Goal: Check status: Check status

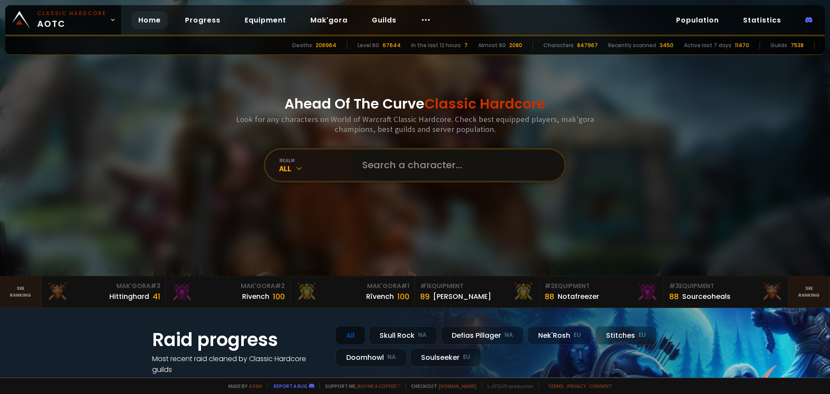
click at [422, 164] on input "text" at bounding box center [455, 165] width 197 height 31
type input "Miep"
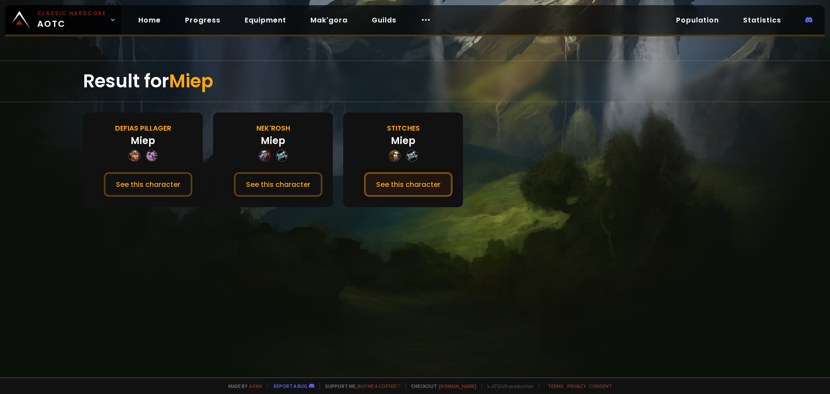
click at [411, 192] on button "See this character" at bounding box center [408, 184] width 89 height 25
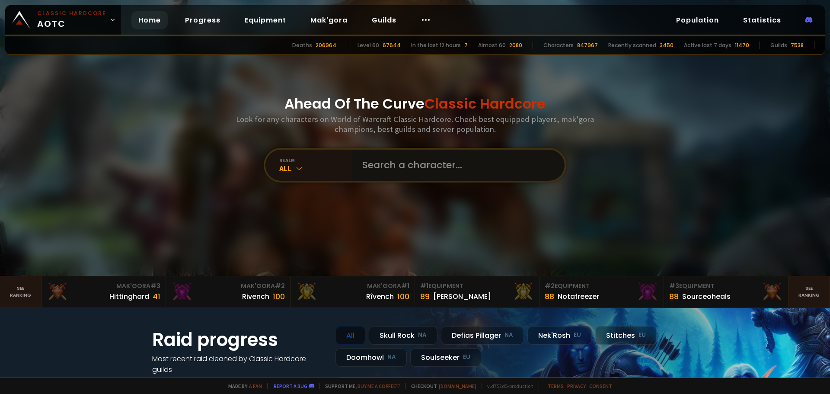
click at [394, 160] on input "text" at bounding box center [455, 165] width 197 height 31
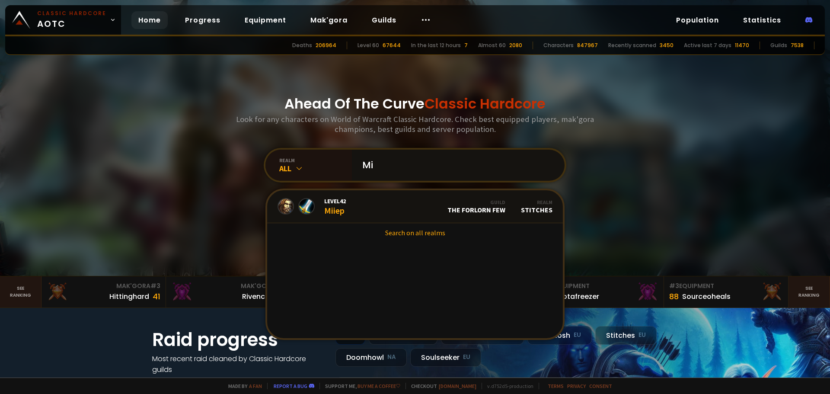
type input "M"
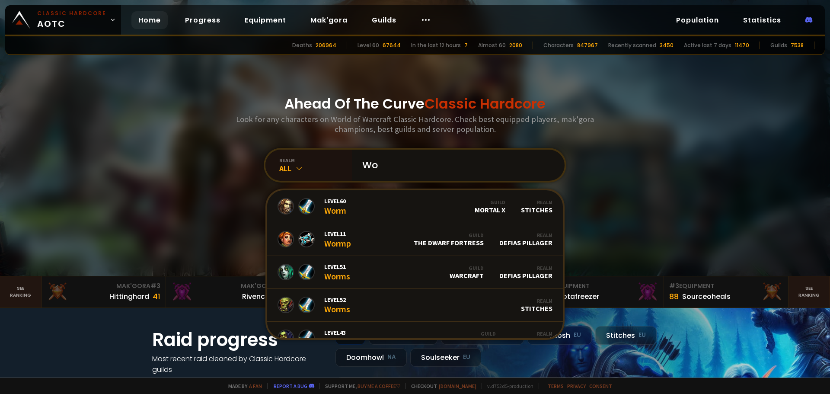
type input "W"
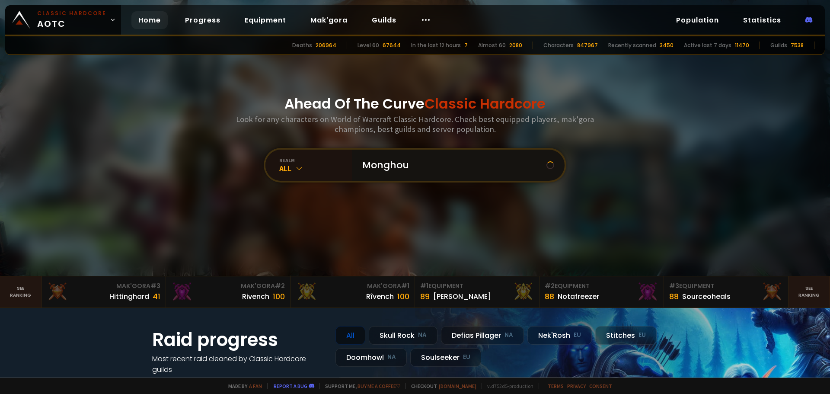
type input "Monghoul"
click at [299, 170] on icon at bounding box center [299, 168] width 9 height 9
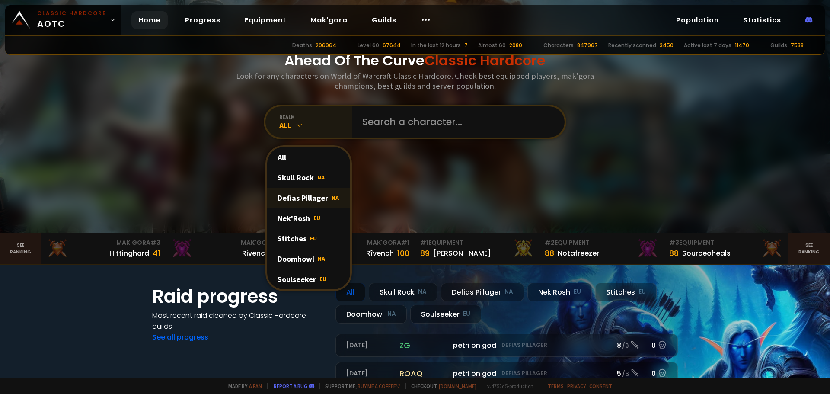
scroll to position [86, 0]
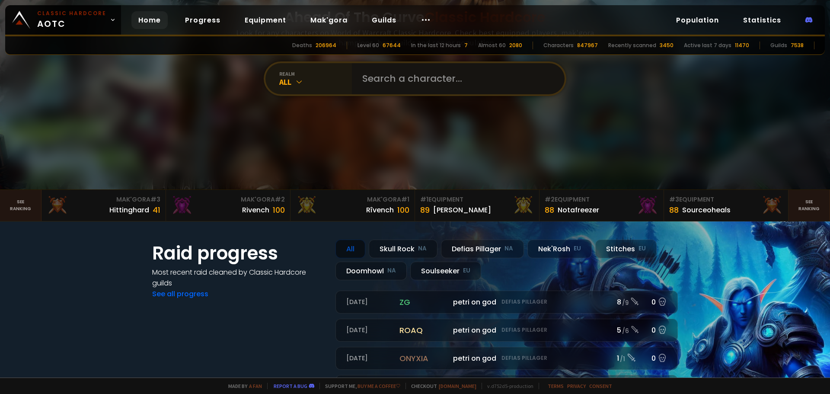
click at [399, 78] on input "text" at bounding box center [455, 78] width 197 height 31
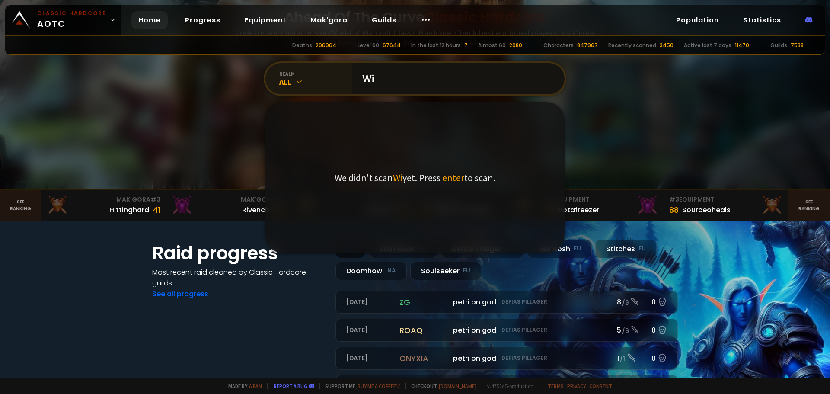
type input "W"
